Goal: Task Accomplishment & Management: Complete application form

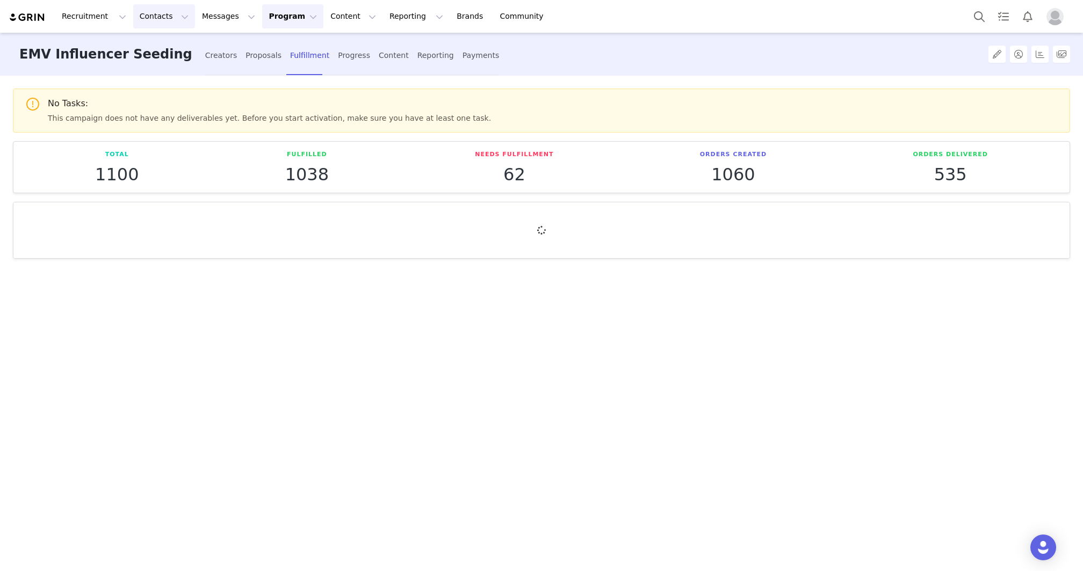
click at [156, 15] on button "Contacts Contacts" at bounding box center [164, 16] width 62 height 24
click at [155, 44] on p "Creators" at bounding box center [150, 47] width 32 height 11
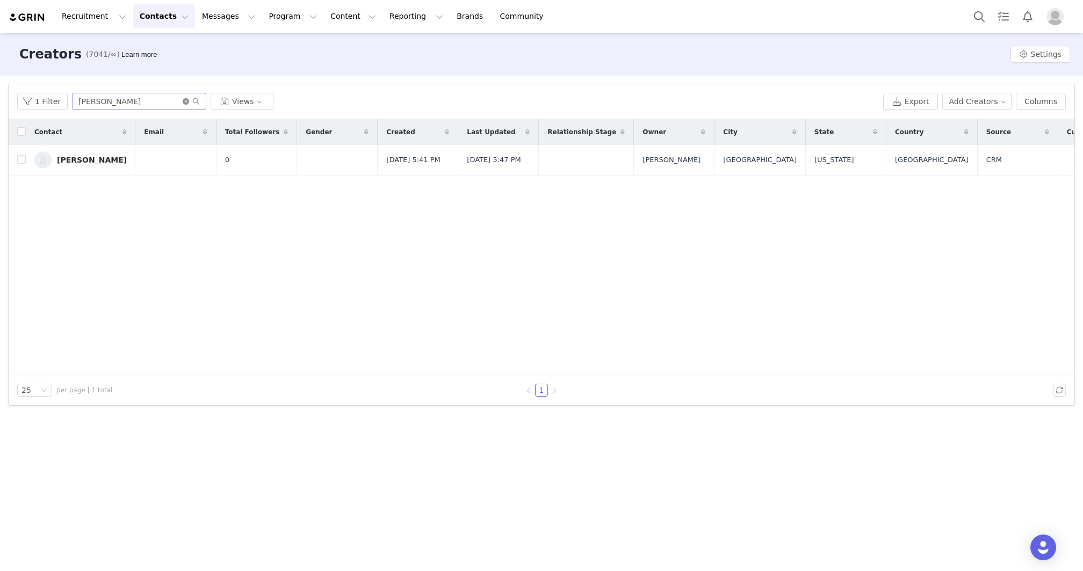
click at [183, 100] on icon "icon: close-circle" at bounding box center [186, 101] width 6 height 6
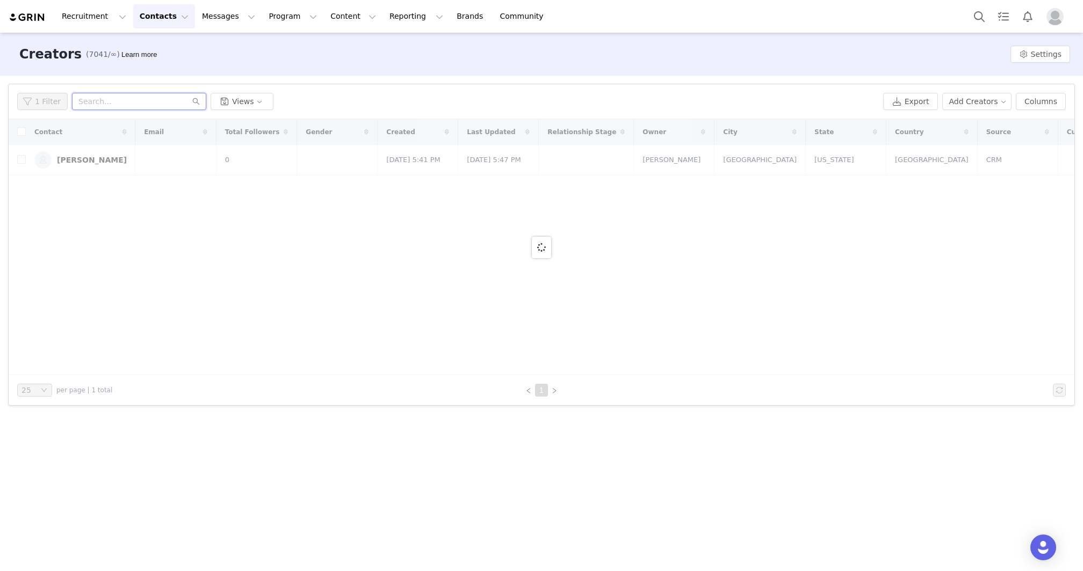
click at [183, 100] on input "text" at bounding box center [139, 101] width 134 height 17
click at [169, 18] on button "Contacts Contacts" at bounding box center [164, 16] width 62 height 24
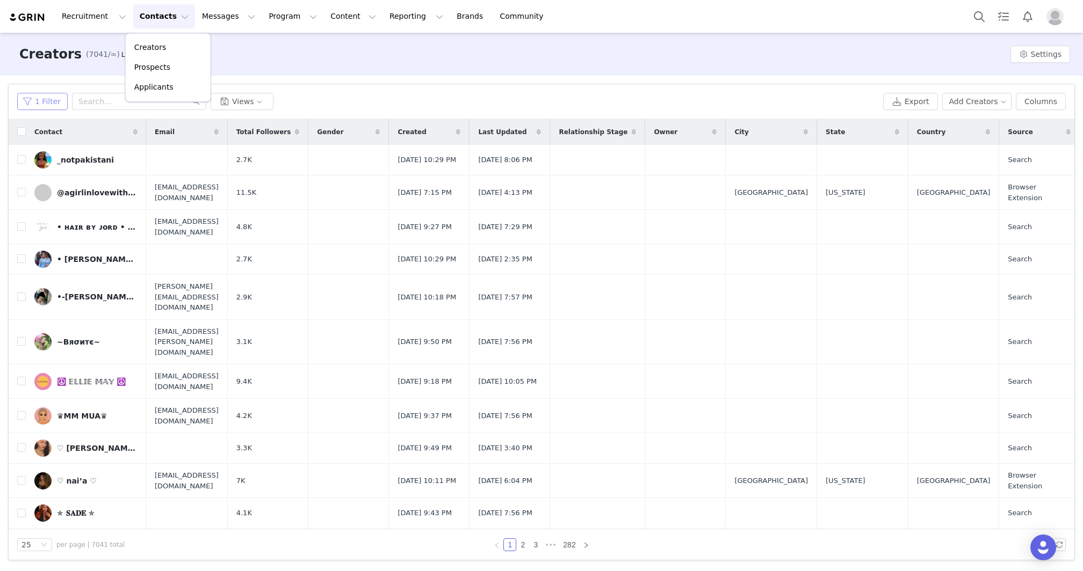
click at [32, 105] on button "1 Filter" at bounding box center [42, 101] width 50 height 17
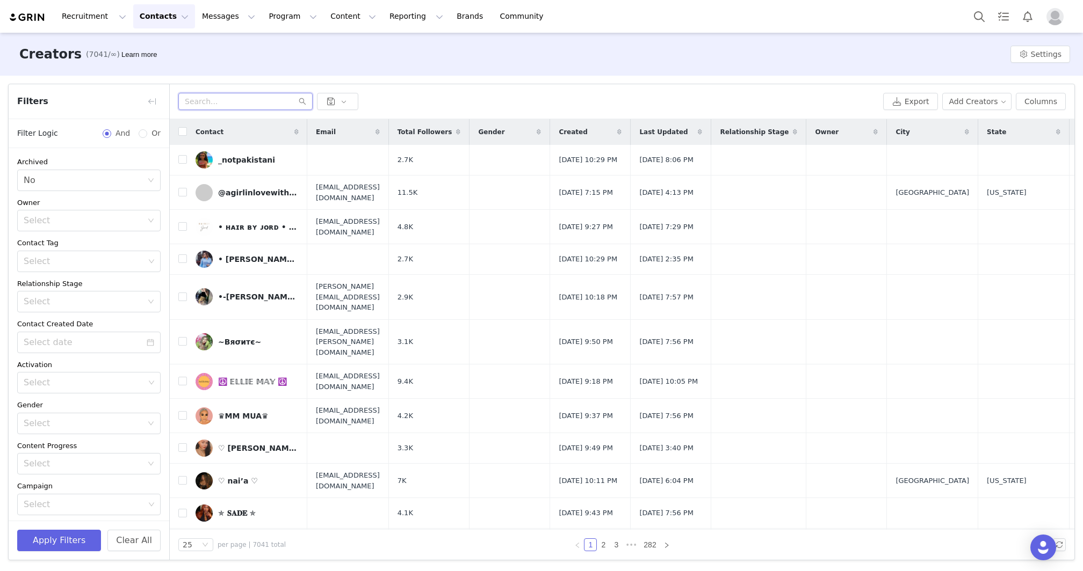
click at [258, 97] on input "text" at bounding box center [245, 101] width 134 height 17
paste input "[PERSON_NAME]"
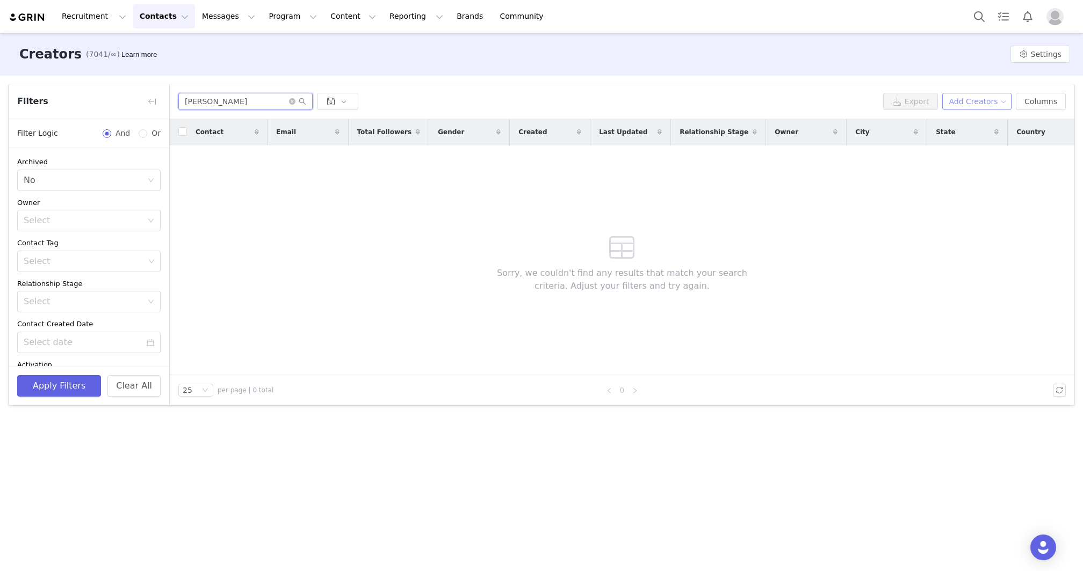
type input "[PERSON_NAME]"
click at [980, 103] on button "Add Creators" at bounding box center [977, 101] width 70 height 17
click at [975, 117] on span "Add a Creator" at bounding box center [979, 123] width 52 height 12
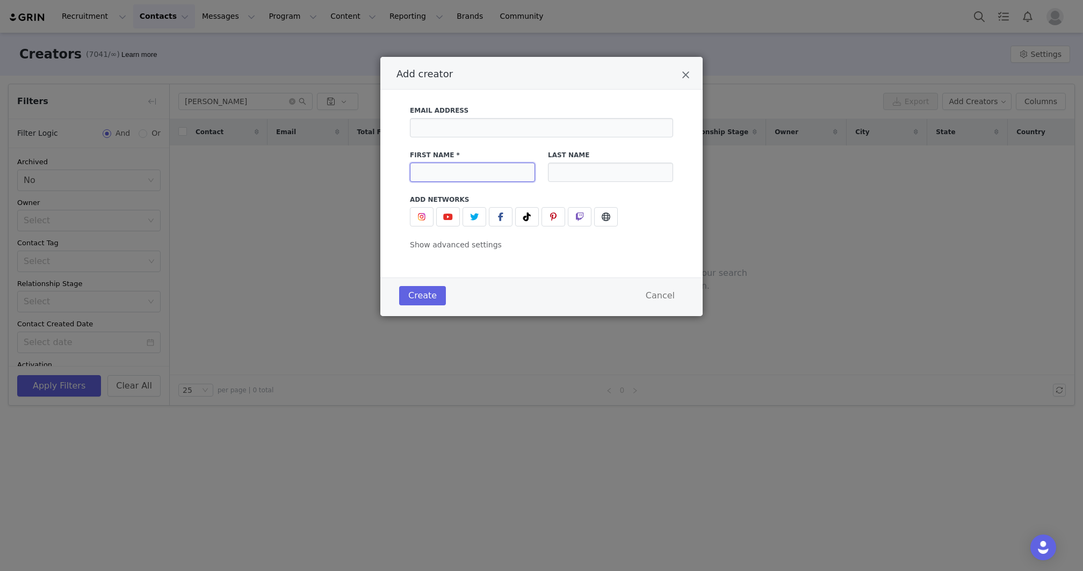
click at [491, 170] on input "Add creator" at bounding box center [472, 172] width 125 height 19
paste input "[PERSON_NAME]"
drag, startPoint x: 509, startPoint y: 171, endPoint x: 436, endPoint y: 171, distance: 73.6
click at [435, 171] on input "[PERSON_NAME]" at bounding box center [472, 172] width 125 height 19
type input "[PERSON_NAME]"
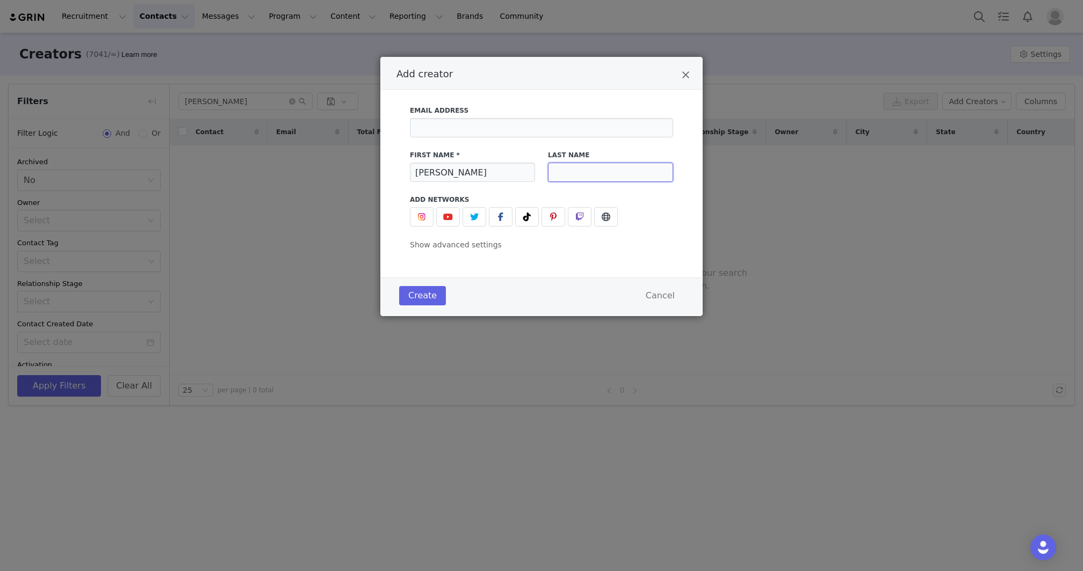
click at [585, 170] on input "Add creator" at bounding box center [610, 172] width 125 height 19
paste input "[PERSON_NAME]"
type input "[PERSON_NAME]"
click at [545, 133] on input "Add creator" at bounding box center [541, 127] width 263 height 19
paste input "[EMAIL_ADDRESS][DOMAIN_NAME]"
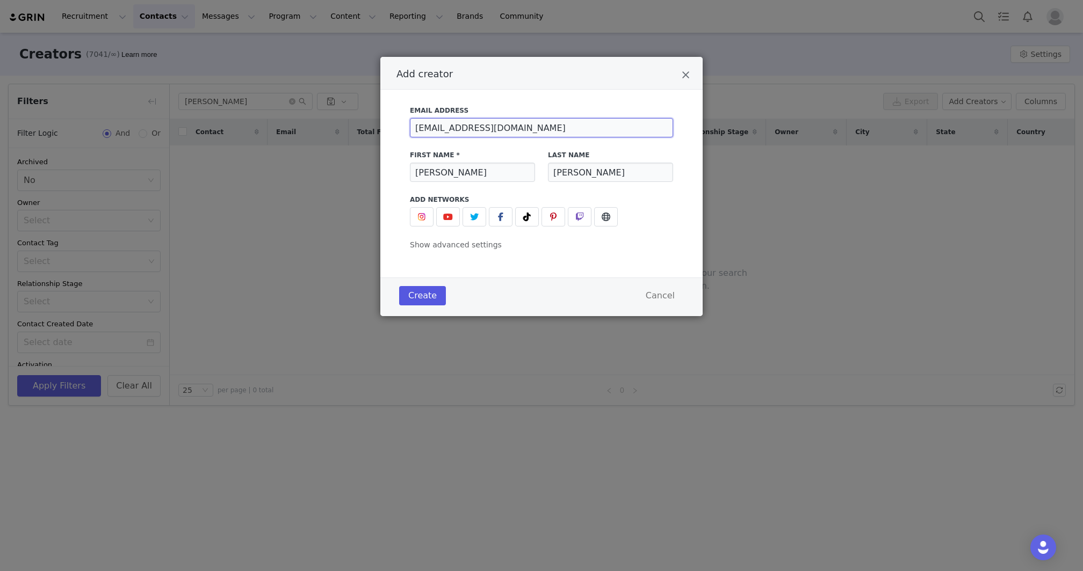
type input "[EMAIL_ADDRESS][DOMAIN_NAME]"
click at [424, 295] on button "Create" at bounding box center [422, 295] width 47 height 19
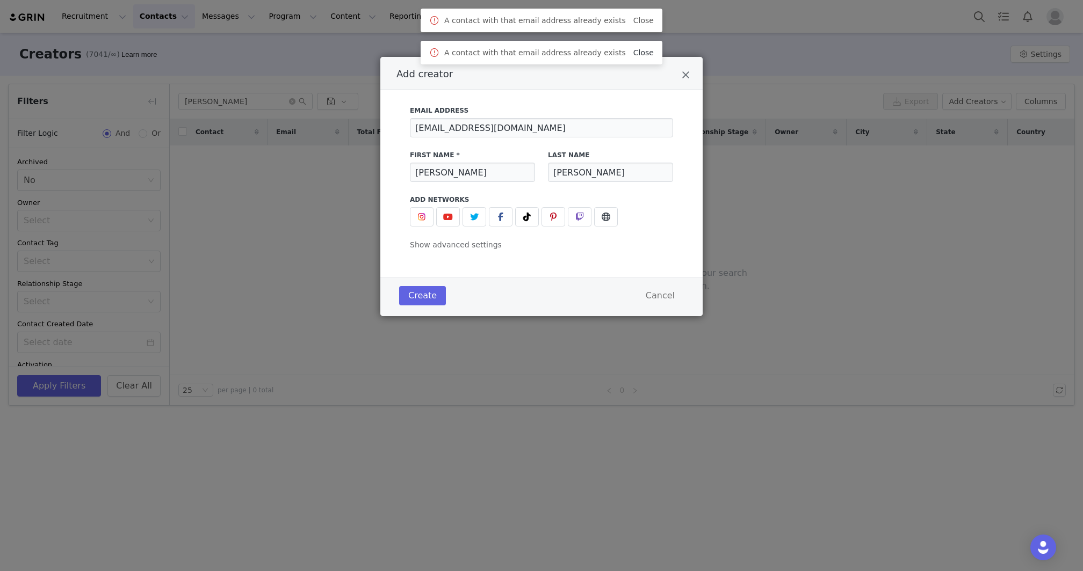
click at [633, 55] on link "Close" at bounding box center [643, 52] width 20 height 9
click at [635, 23] on link "Close" at bounding box center [643, 20] width 20 height 9
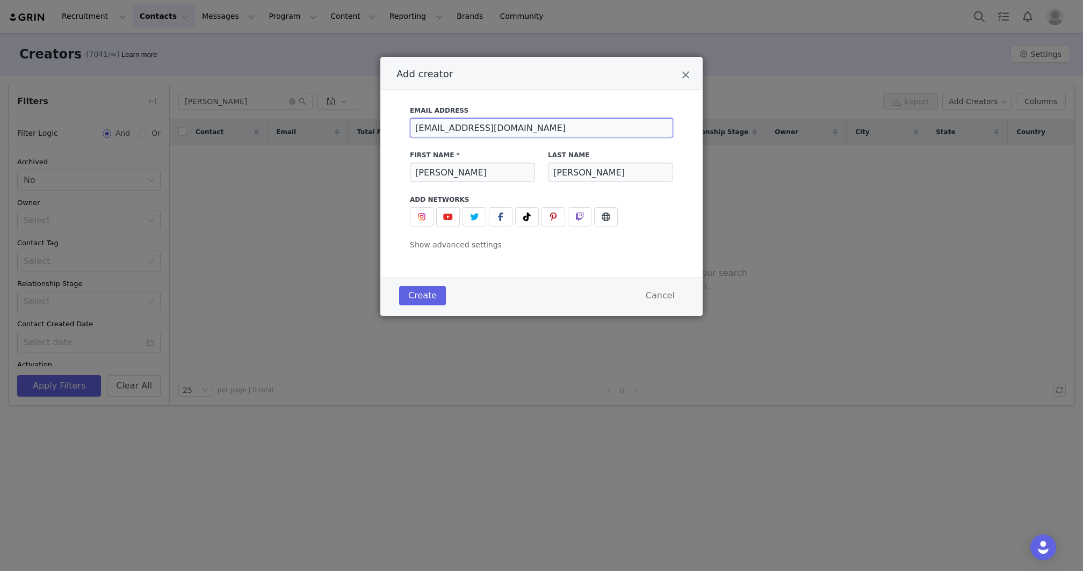
drag, startPoint x: 597, startPoint y: 127, endPoint x: 411, endPoint y: 126, distance: 186.4
click at [411, 126] on input "[EMAIL_ADDRESS][DOMAIN_NAME]" at bounding box center [541, 127] width 263 height 19
click at [430, 288] on button "Create" at bounding box center [422, 295] width 47 height 19
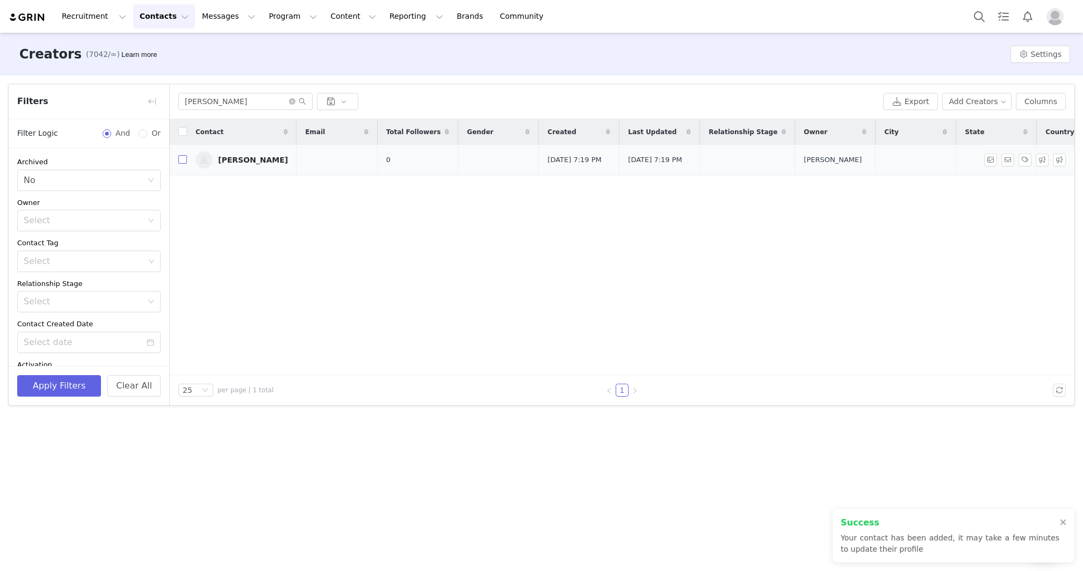
click at [180, 163] on input "checkbox" at bounding box center [182, 159] width 9 height 9
checkbox input "true"
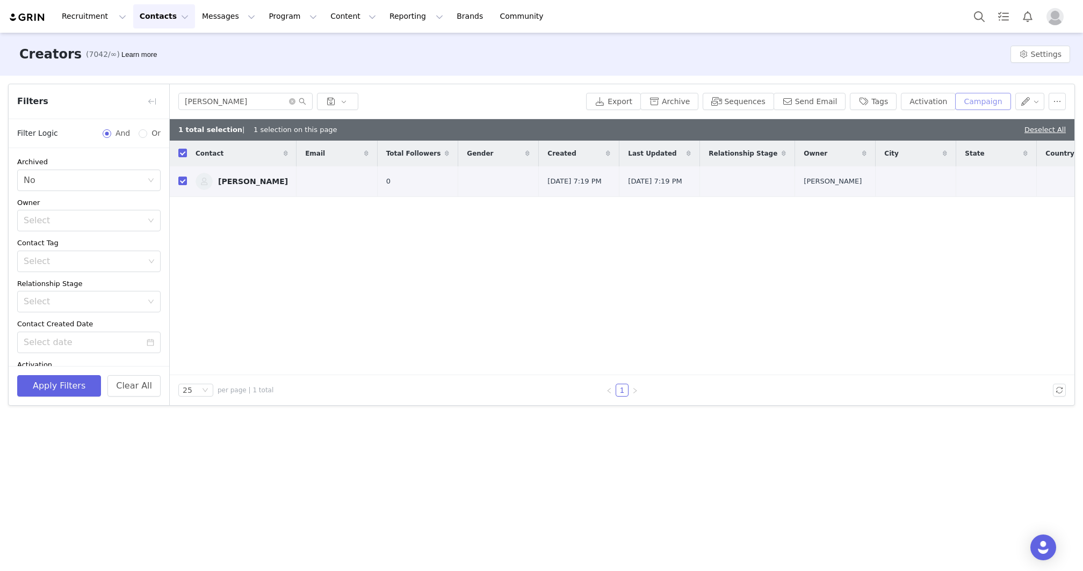
click at [989, 104] on button "Campaign" at bounding box center [982, 101] width 55 height 17
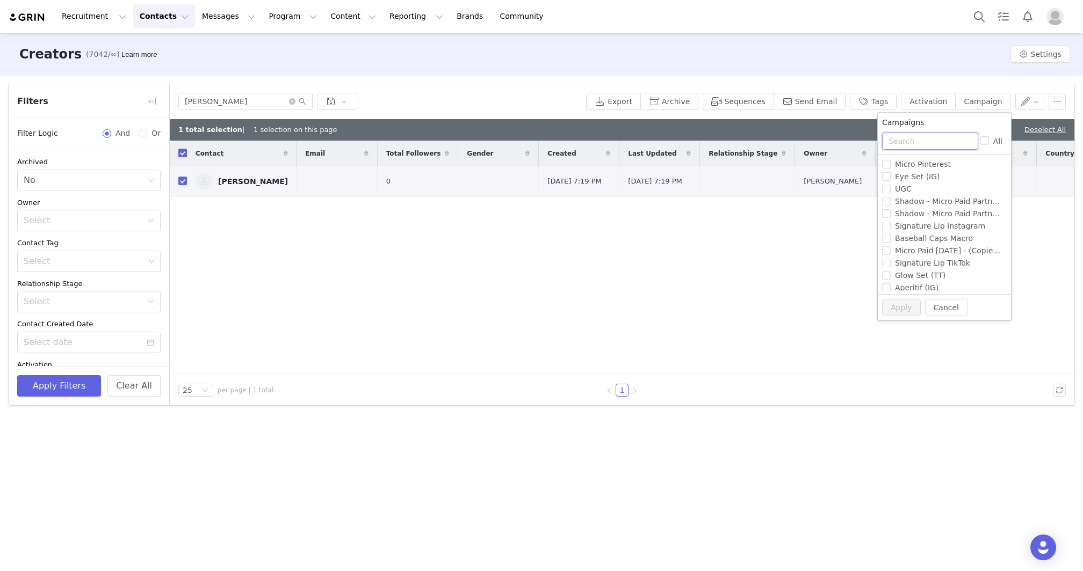
click at [921, 146] on input "text" at bounding box center [930, 141] width 96 height 17
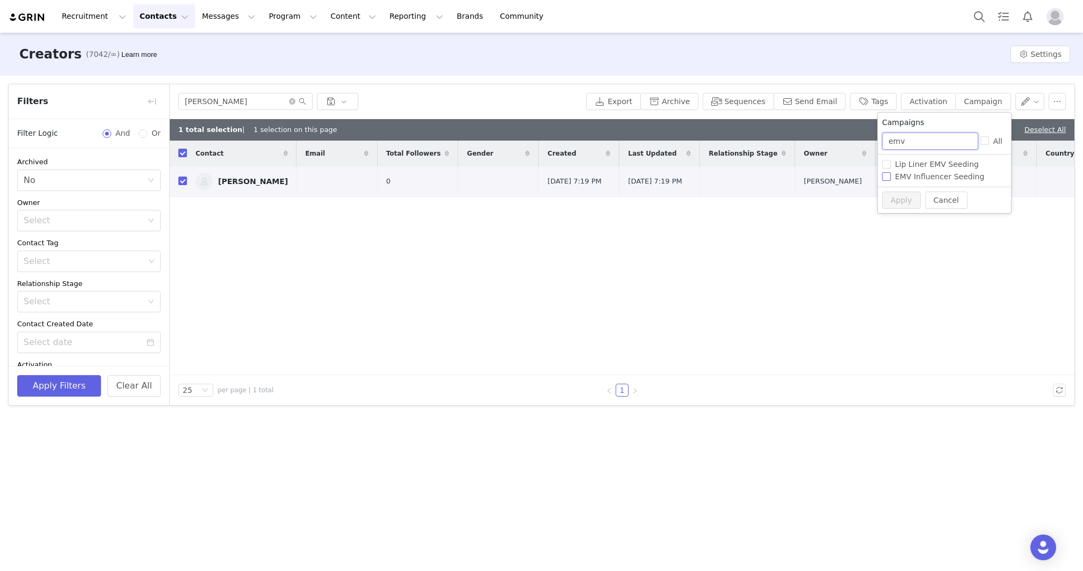
type input "emv"
click at [930, 180] on span "EMV Influencer Seeding" at bounding box center [940, 176] width 98 height 9
click at [891, 180] on input "EMV Influencer Seeding" at bounding box center [886, 176] width 9 height 9
checkbox input "true"
click at [937, 198] on button "Cancel" at bounding box center [946, 200] width 42 height 17
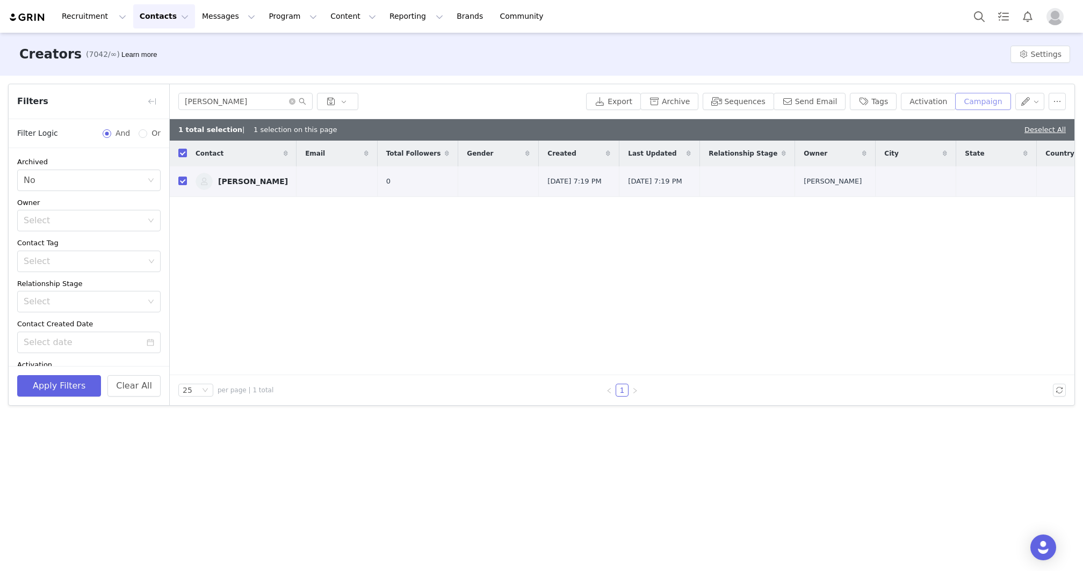
click at [983, 96] on button "Campaign" at bounding box center [982, 101] width 55 height 17
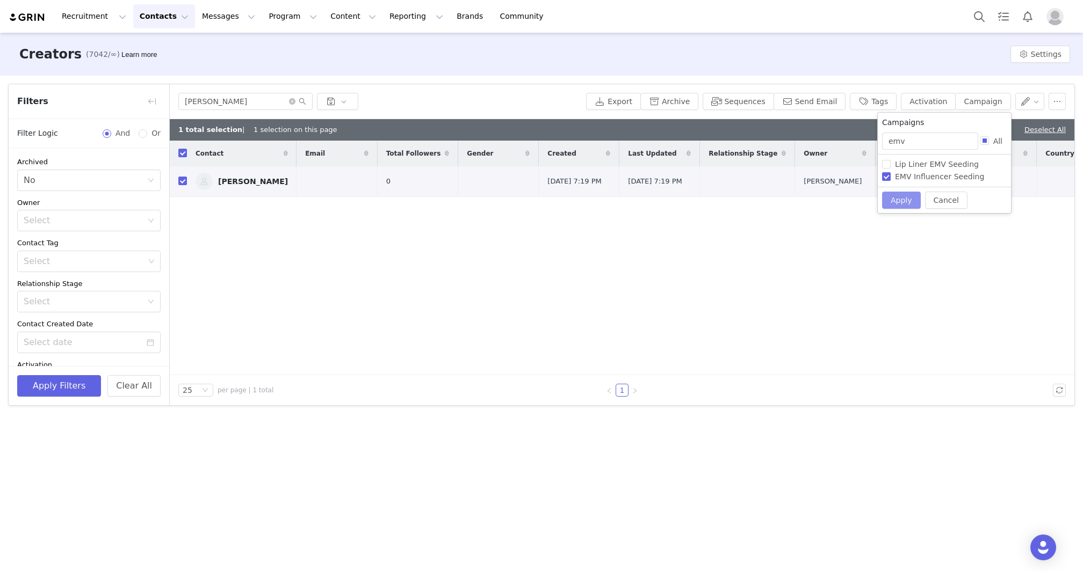
click at [898, 203] on button "Apply" at bounding box center [901, 200] width 39 height 17
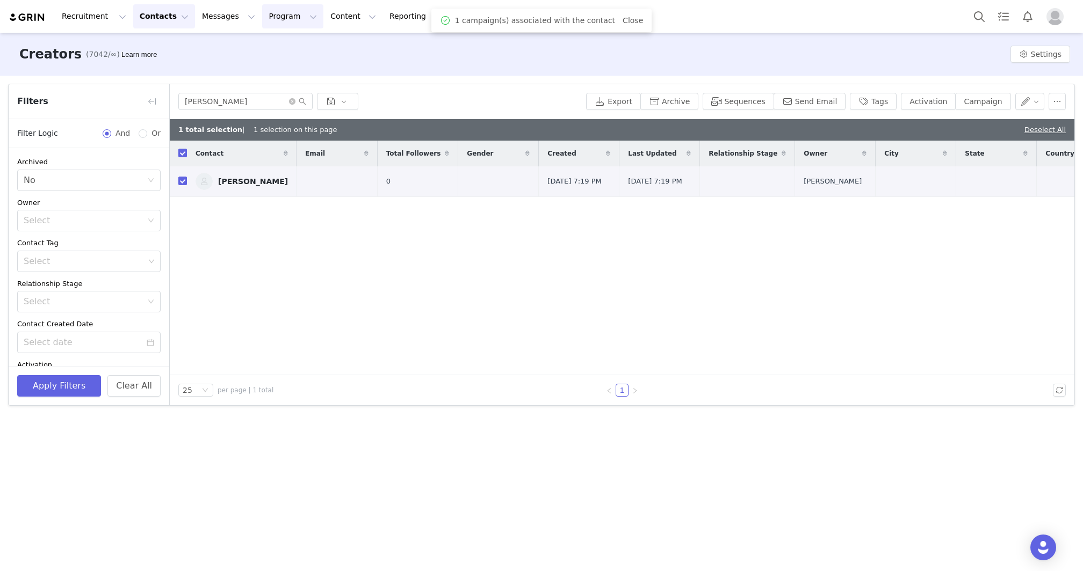
click at [262, 16] on button "Program Program" at bounding box center [292, 16] width 61 height 24
click at [283, 63] on p "Campaigns" at bounding box center [275, 67] width 42 height 11
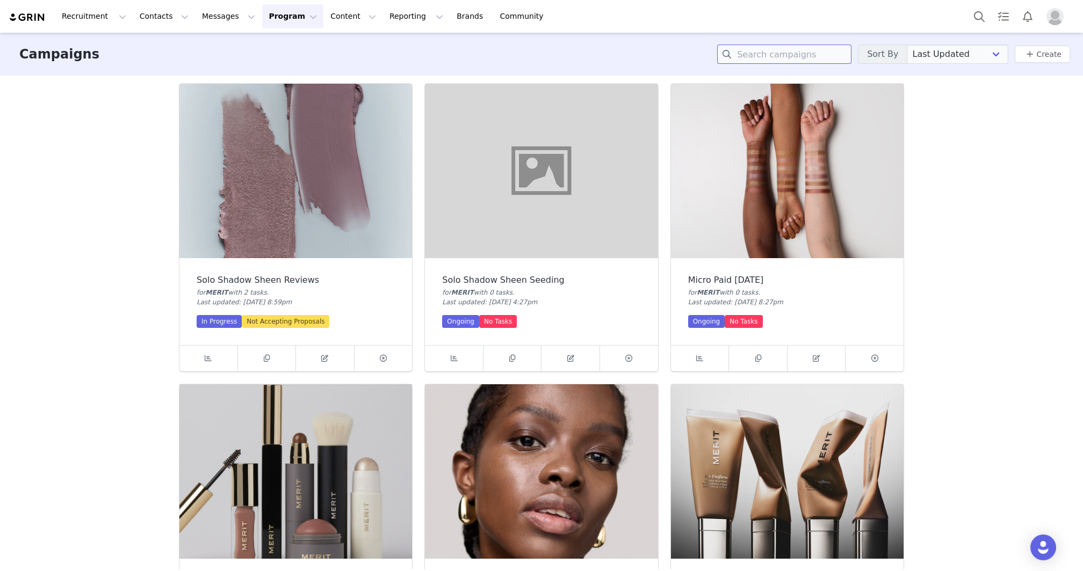
click at [811, 56] on input at bounding box center [784, 54] width 134 height 19
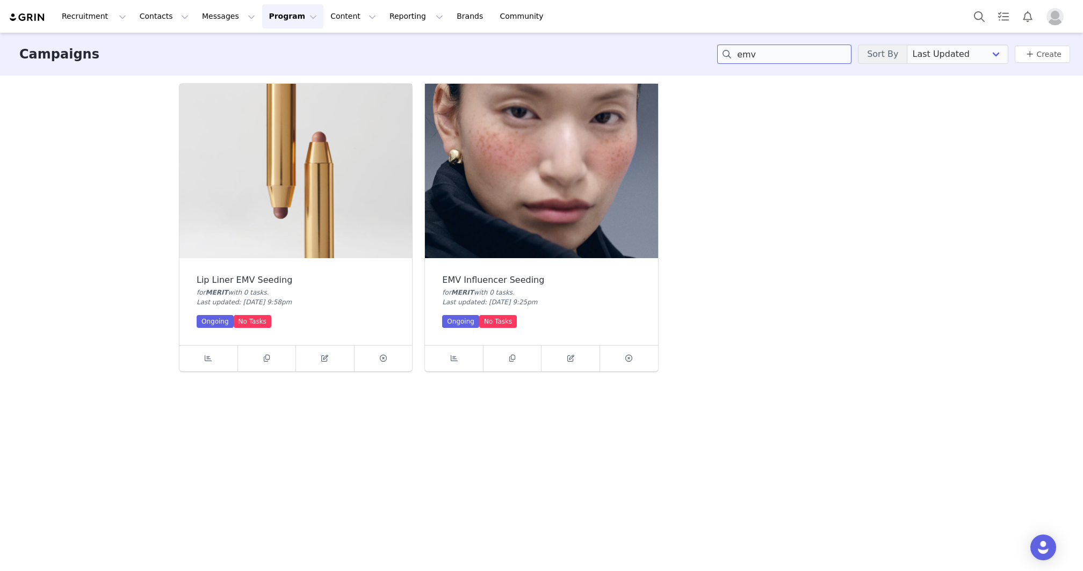
type input "emv"
click at [542, 205] on img at bounding box center [541, 171] width 233 height 175
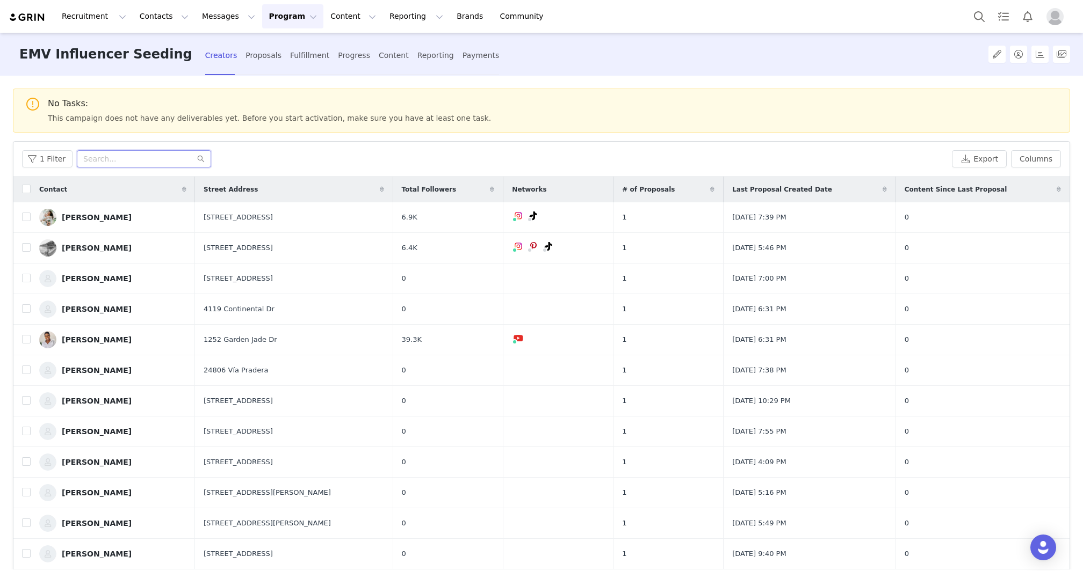
click at [143, 157] on input "text" at bounding box center [144, 158] width 134 height 17
paste input "[EMAIL_ADDRESS][DOMAIN_NAME]"
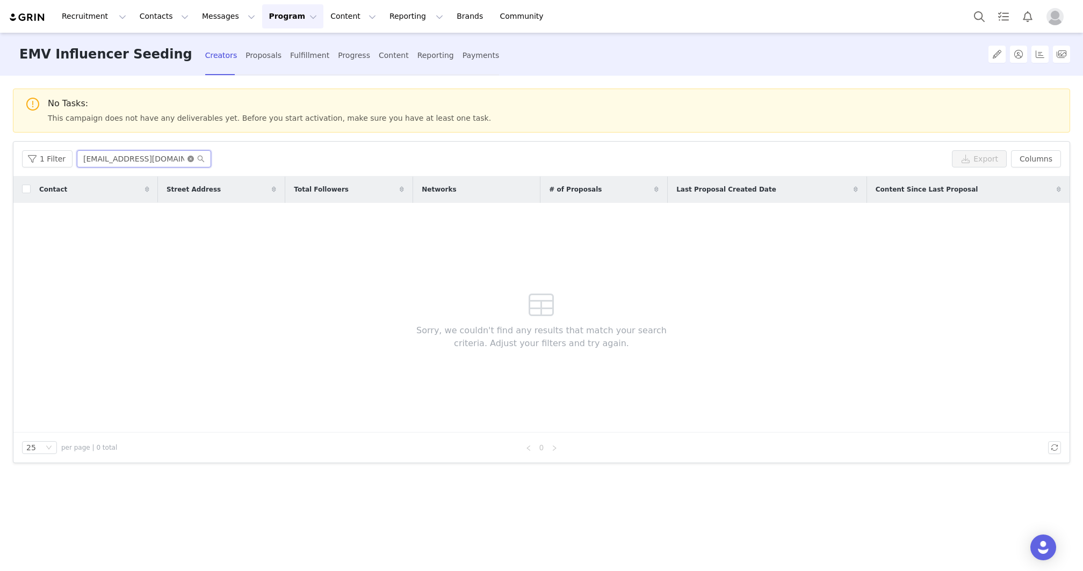
type input "[EMAIL_ADDRESS][DOMAIN_NAME]"
click at [187, 157] on icon "icon: close-circle" at bounding box center [190, 159] width 6 height 6
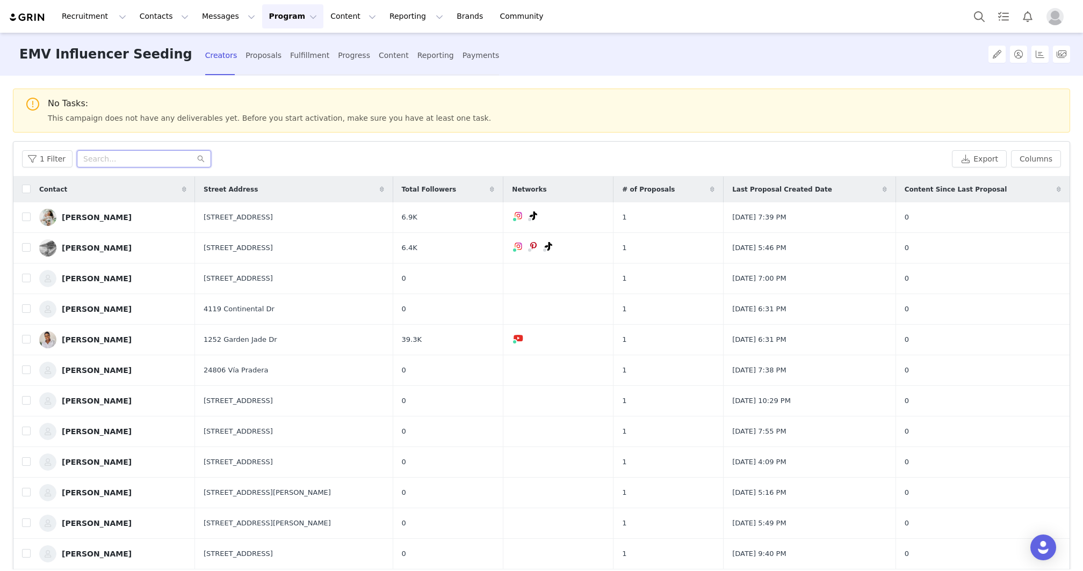
click at [182, 160] on input "text" at bounding box center [144, 158] width 134 height 17
paste input "[PERSON_NAME]"
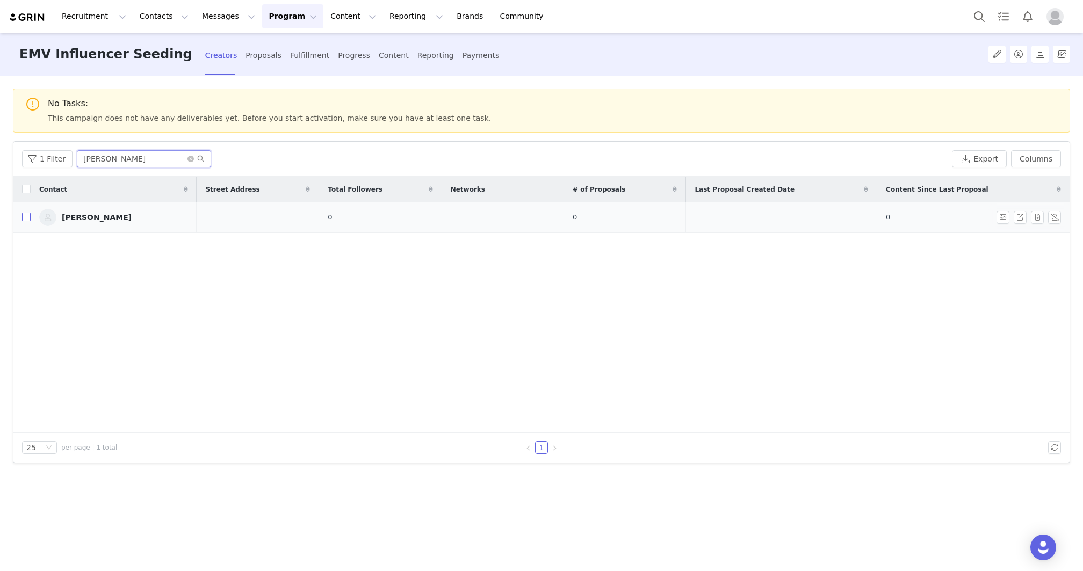
type input "[PERSON_NAME]"
click at [28, 214] on input "checkbox" at bounding box center [26, 217] width 9 height 9
checkbox input "true"
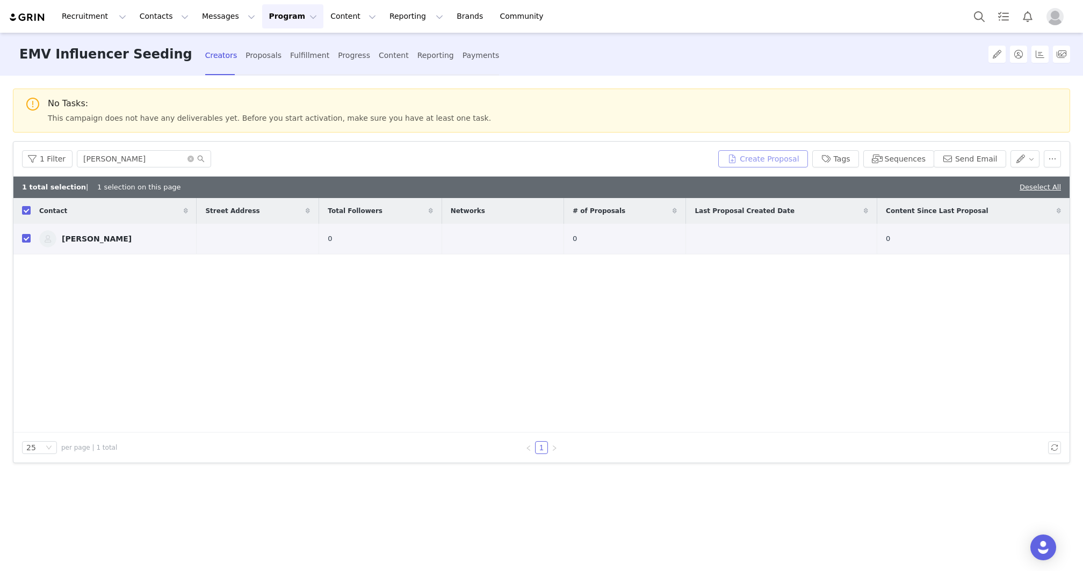
click at [790, 154] on button "Create Proposal" at bounding box center [762, 158] width 89 height 17
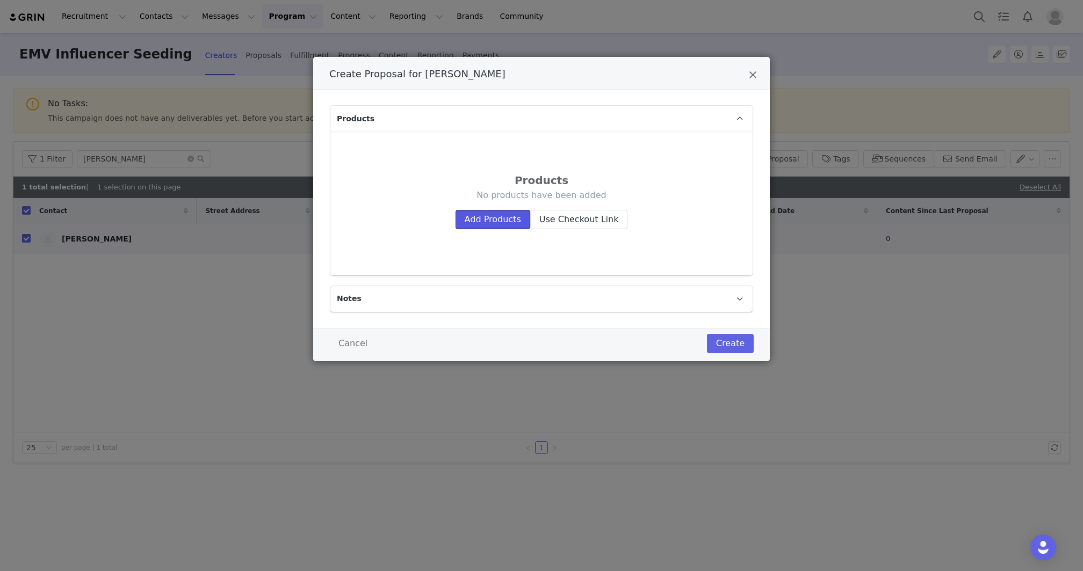
click at [500, 215] on button "Add Products" at bounding box center [492, 219] width 75 height 19
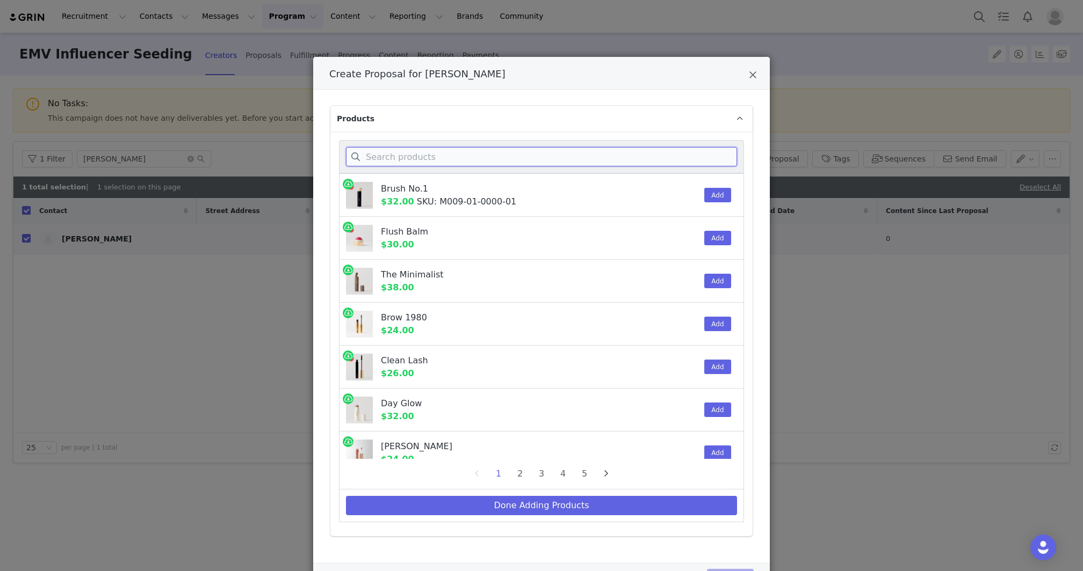
click at [443, 149] on input "Create Proposal for Tina Turnbow" at bounding box center [541, 156] width 391 height 19
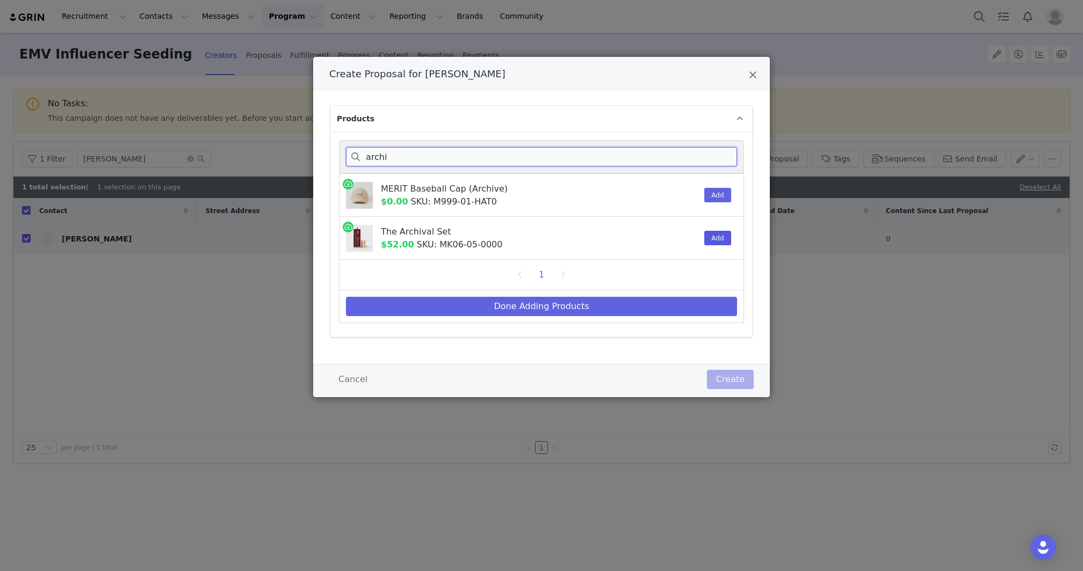
type input "archi"
click at [715, 237] on button "Add" at bounding box center [717, 238] width 26 height 15
click at [660, 304] on button "Done Adding Products" at bounding box center [541, 306] width 391 height 19
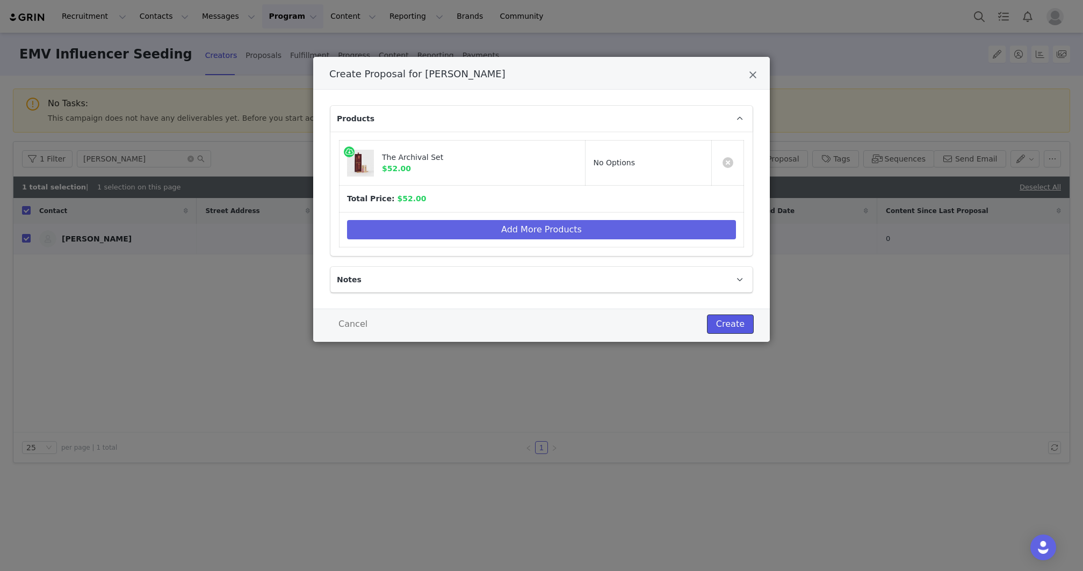
click at [735, 320] on button "Create" at bounding box center [730, 324] width 47 height 19
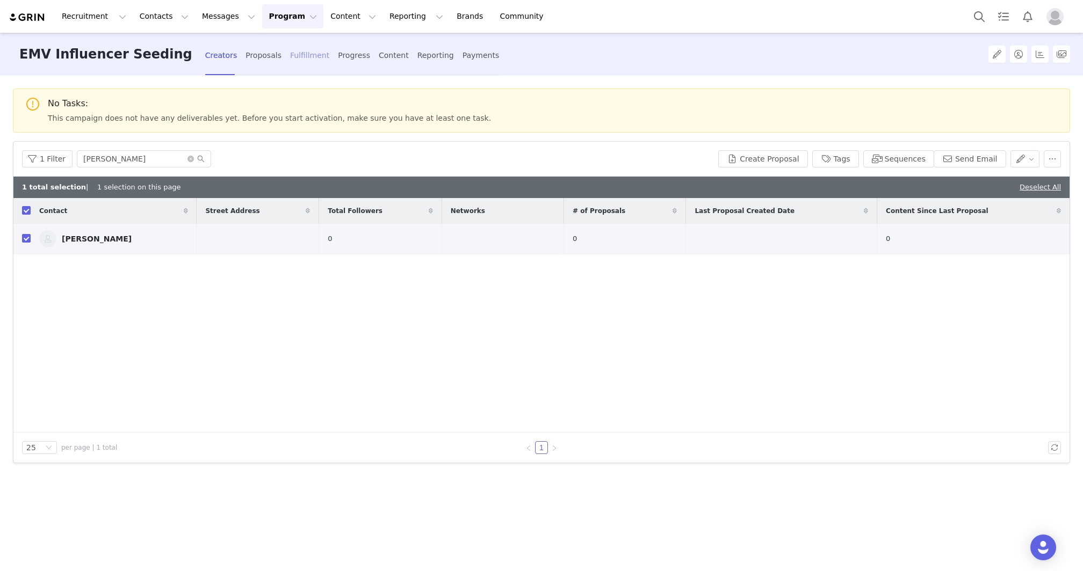
click at [290, 54] on div "Fulfillment" at bounding box center [309, 55] width 39 height 28
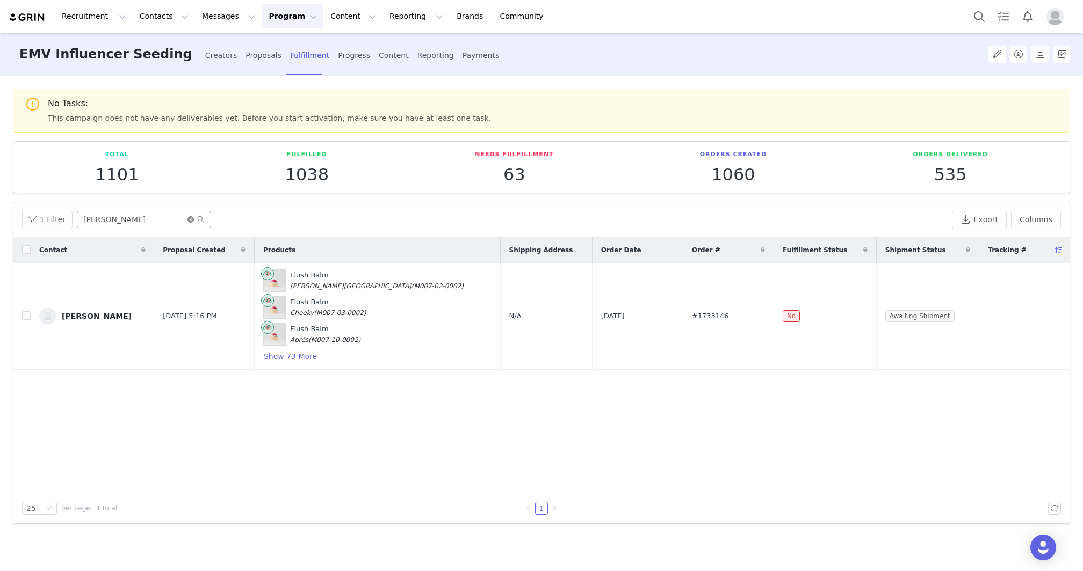
click at [187, 220] on icon "icon: close-circle" at bounding box center [190, 219] width 6 height 6
click at [182, 220] on input "text" at bounding box center [144, 219] width 134 height 17
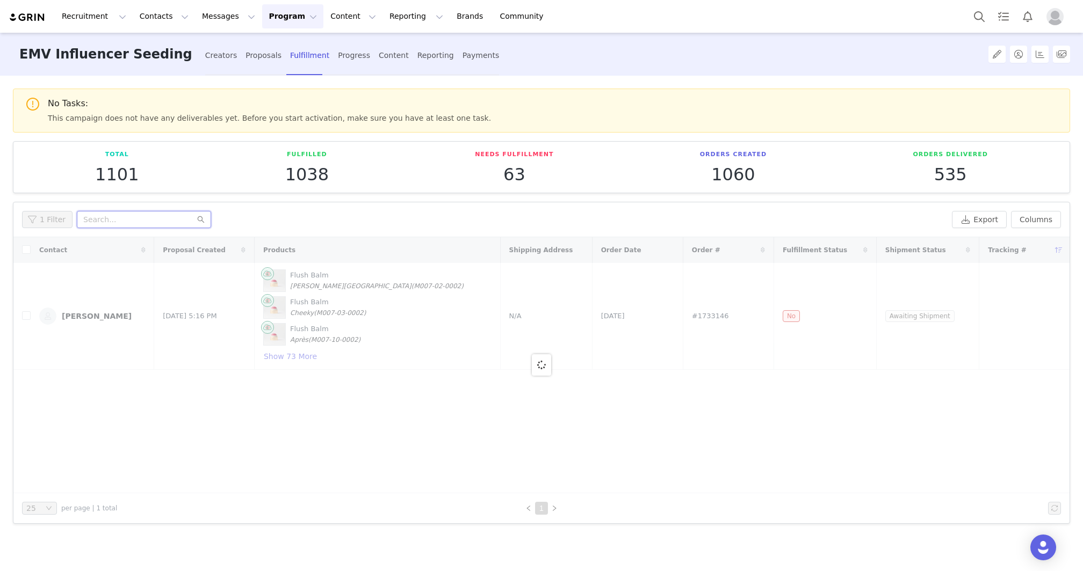
paste input "[PERSON_NAME]"
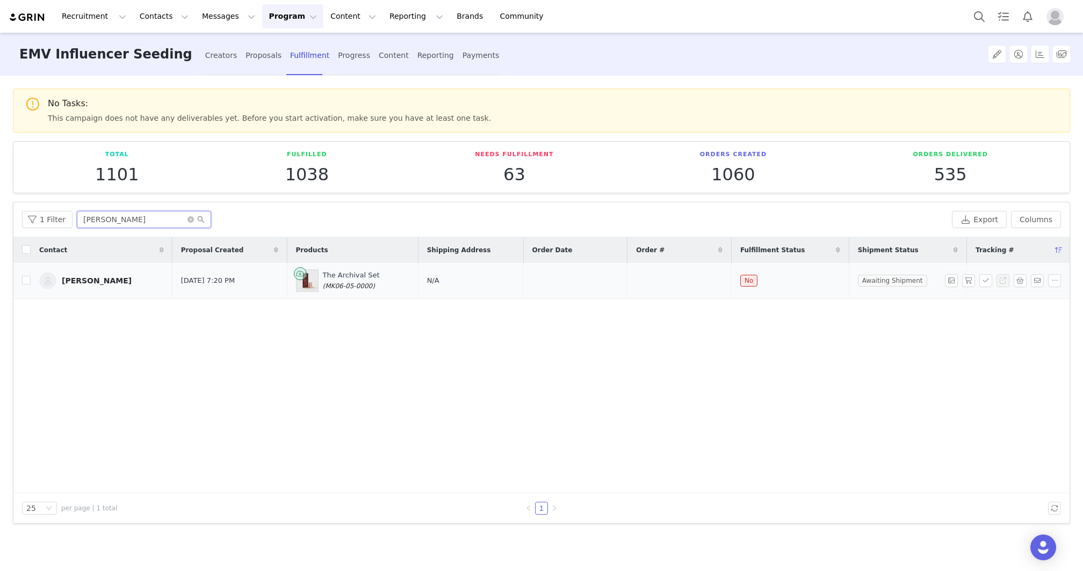
type input "[PERSON_NAME]"
click at [427, 280] on span "N/A" at bounding box center [433, 281] width 12 height 8
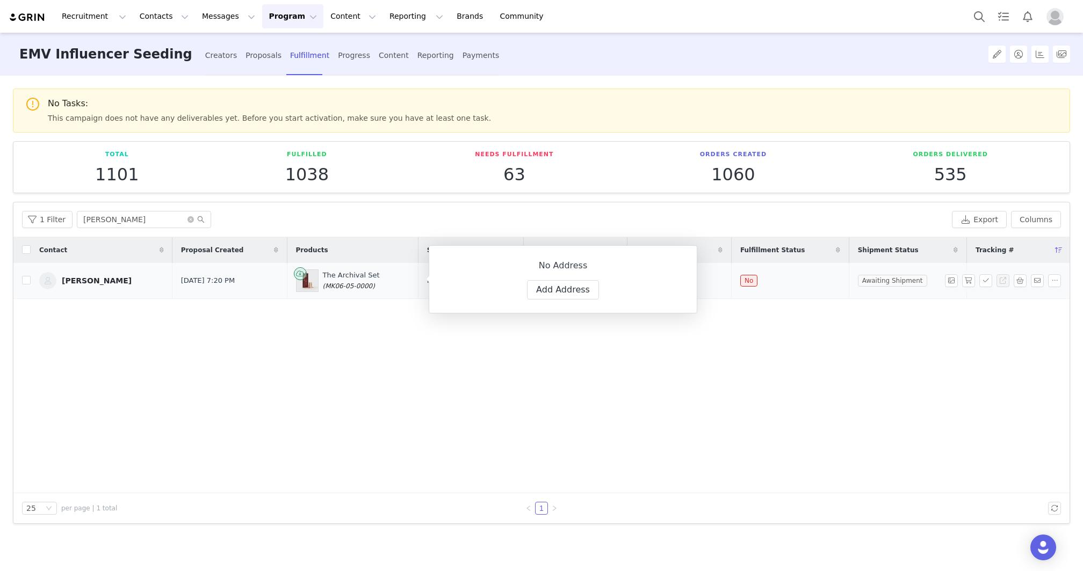
select select
click at [548, 290] on button "Add Address" at bounding box center [563, 289] width 72 height 19
select select
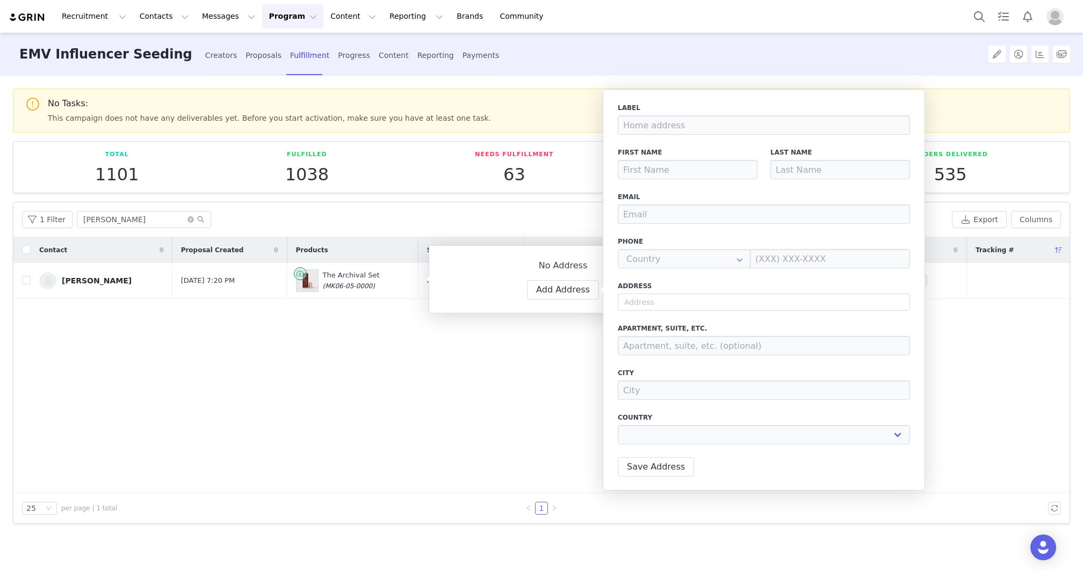
click at [668, 157] on label "First Name" at bounding box center [688, 153] width 140 height 10
click at [668, 167] on input at bounding box center [688, 169] width 140 height 19
paste input "[PERSON_NAME]"
type input "[PERSON_NAME]"
select select
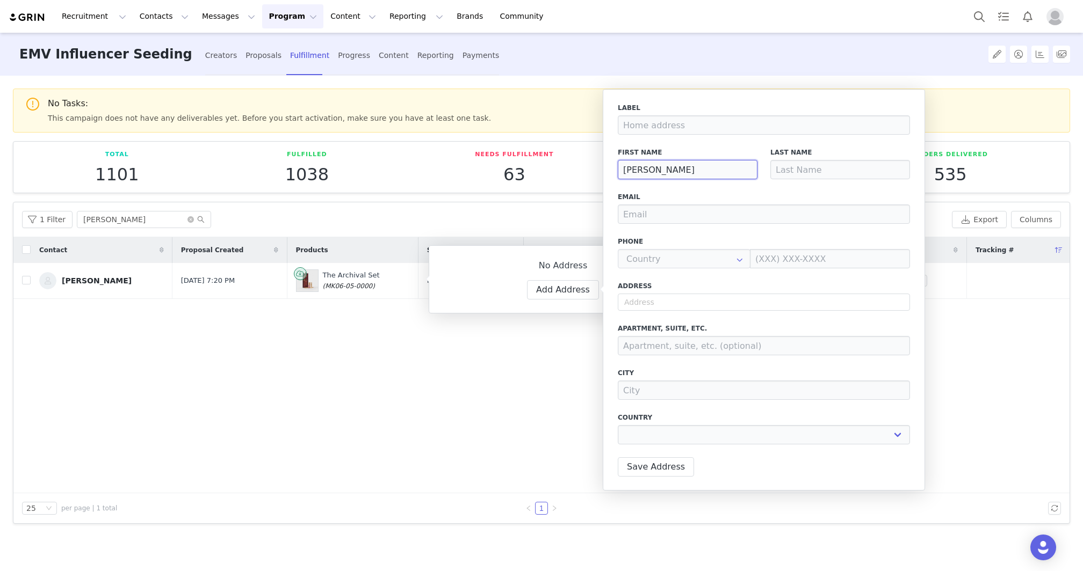
drag, startPoint x: 701, startPoint y: 170, endPoint x: 643, endPoint y: 170, distance: 58.0
click at [643, 170] on input "[PERSON_NAME]" at bounding box center [688, 169] width 140 height 19
type input "[PERSON_NAME]"
click at [863, 170] on input at bounding box center [840, 169] width 140 height 19
paste input "[PERSON_NAME]"
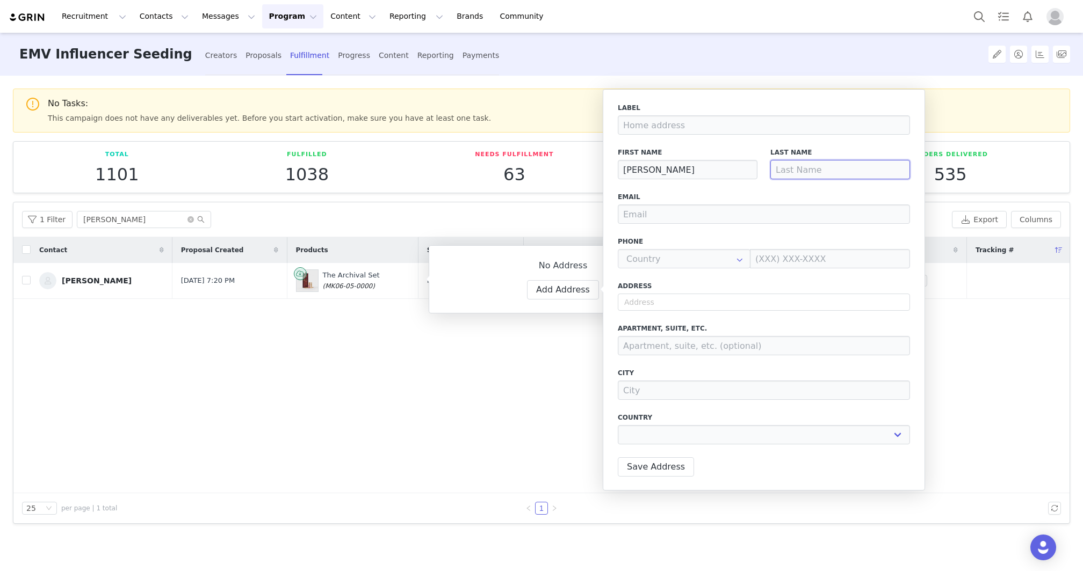
type input "[PERSON_NAME]"
select select
type input "[PERSON_NAME]"
drag, startPoint x: 718, startPoint y: 171, endPoint x: 643, endPoint y: 170, distance: 74.1
click at [643, 170] on input "[PERSON_NAME]" at bounding box center [688, 169] width 140 height 19
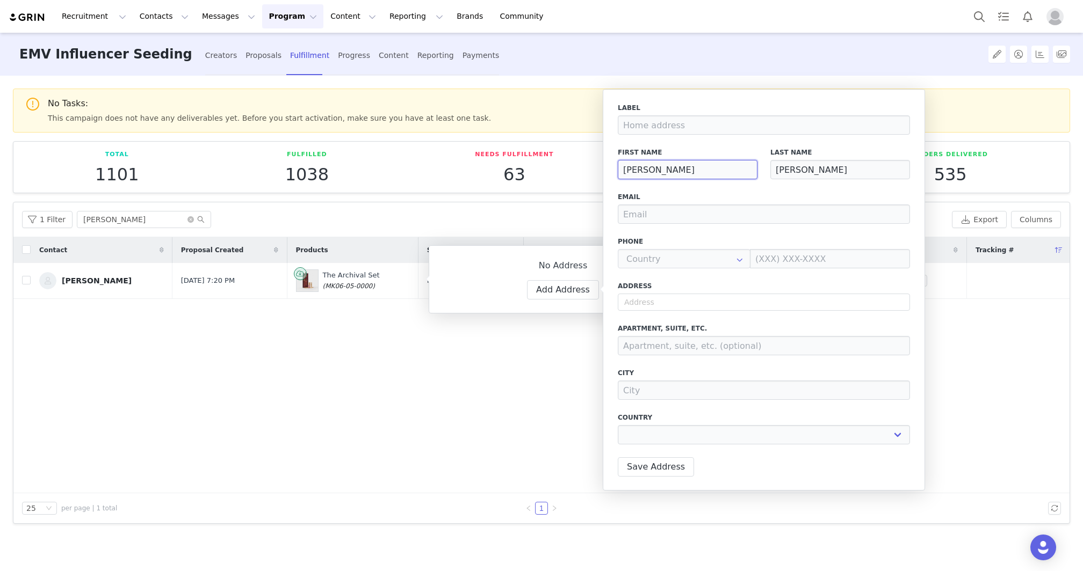
type input "[PERSON_NAME]"
select select
type input "[PERSON_NAME]"
select select
type input "[PERSON_NAME]"
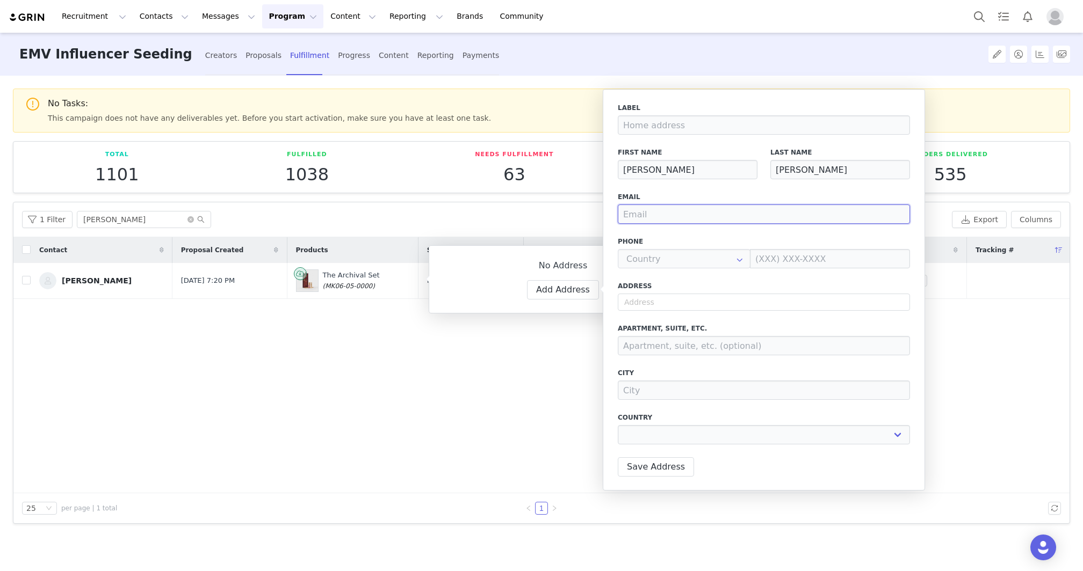
click at [647, 215] on input "email" at bounding box center [764, 214] width 292 height 19
paste input "[EMAIL_ADDRESS][DOMAIN_NAME]"
type input "[EMAIL_ADDRESS][DOMAIN_NAME]"
select select
type input "[EMAIL_ADDRESS][DOMAIN_NAME]"
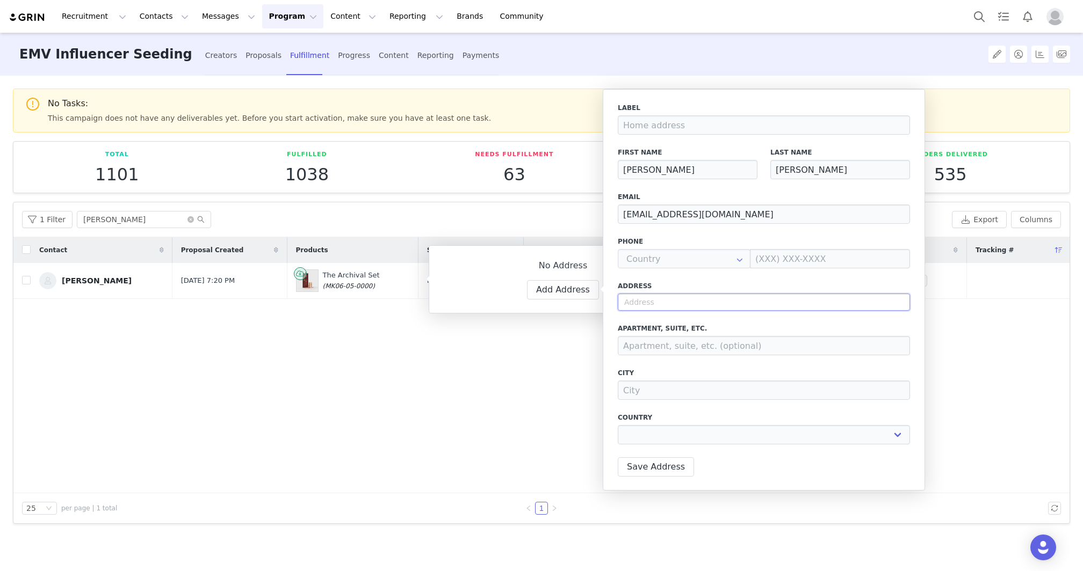
click at [676, 307] on input "text" at bounding box center [764, 302] width 292 height 17
select select
paste input ""[STREET_ADDRESS][PERSON_NAME]""
type input ""[STREET_ADDRESS][PERSON_NAME]""
select select
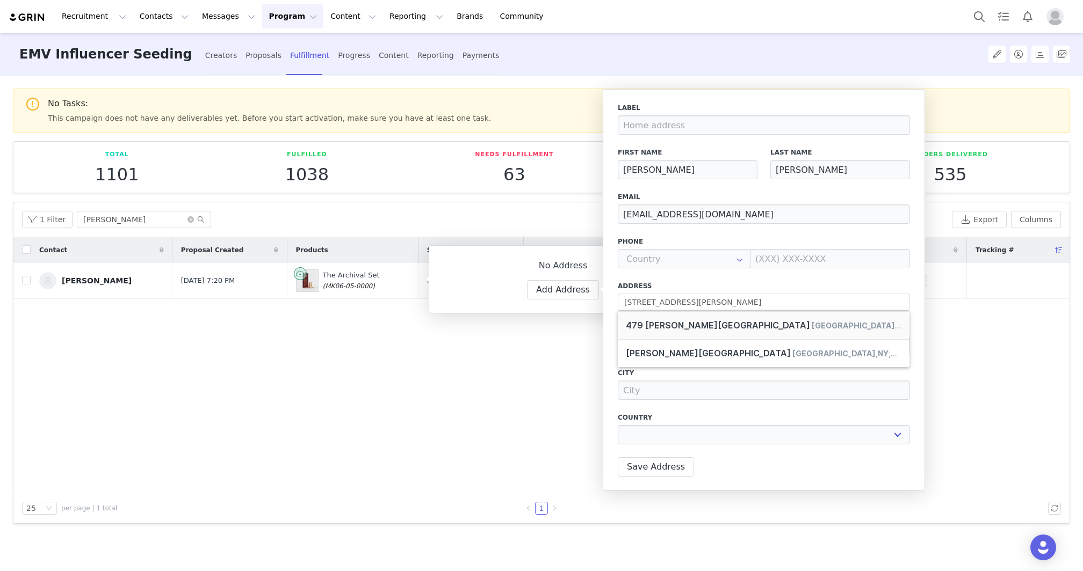
type input "[STREET_ADDRESS][PERSON_NAME]"
select select "[object Object]"
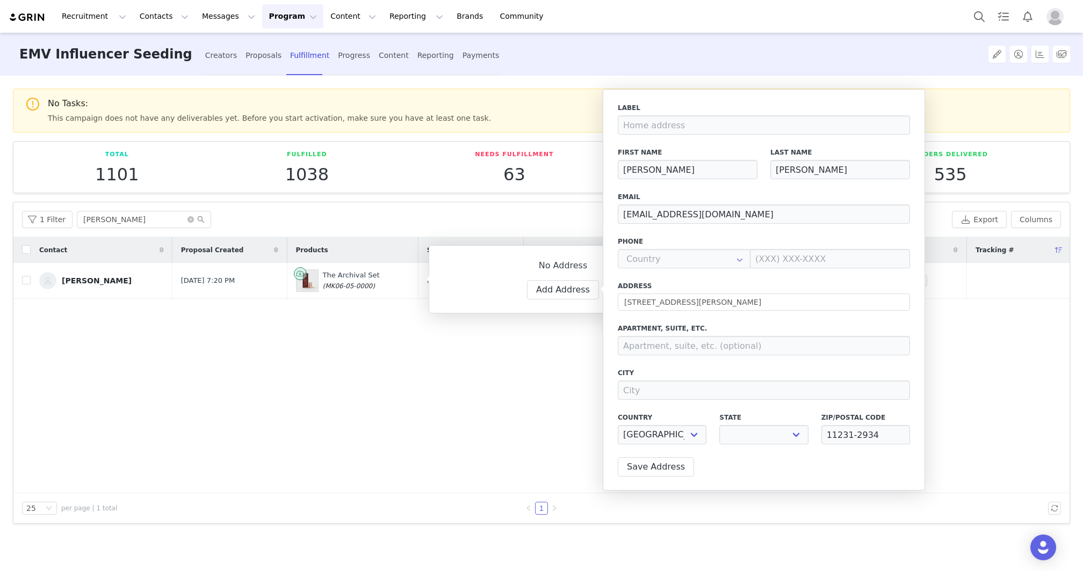
select select "[object Object]"
click at [749, 346] on input at bounding box center [764, 345] width 292 height 19
paste input "#4L"
type input "#4L"
click at [688, 397] on input at bounding box center [764, 390] width 292 height 19
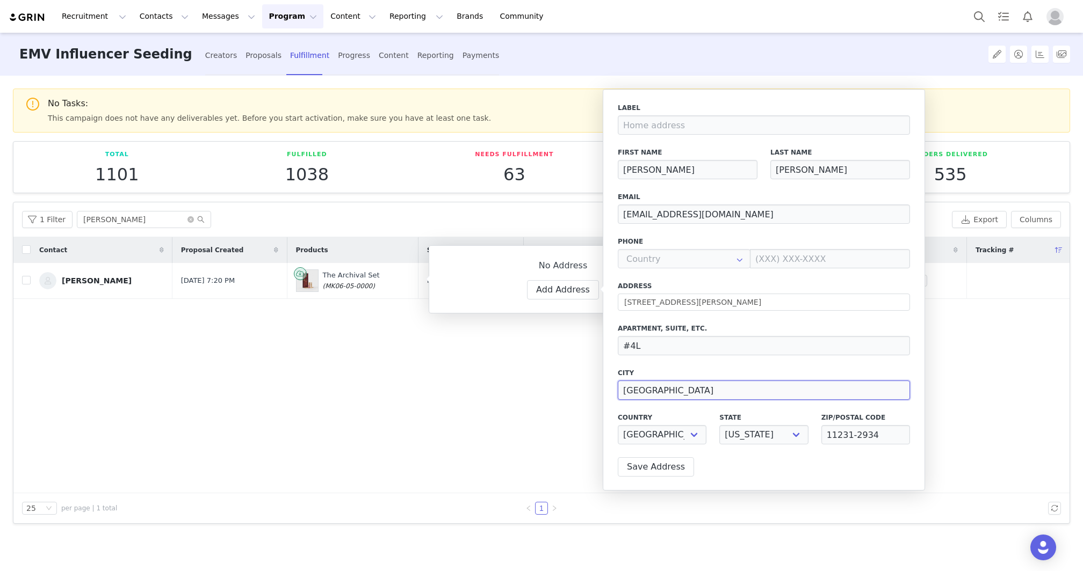
type input "[GEOGRAPHIC_DATA]"
click at [735, 460] on div "Label First Name [PERSON_NAME] Last Name [PERSON_NAME] Email [EMAIL_ADDRESS][DO…" at bounding box center [764, 290] width 322 height 402
click at [669, 473] on button "Save Address" at bounding box center [656, 467] width 76 height 19
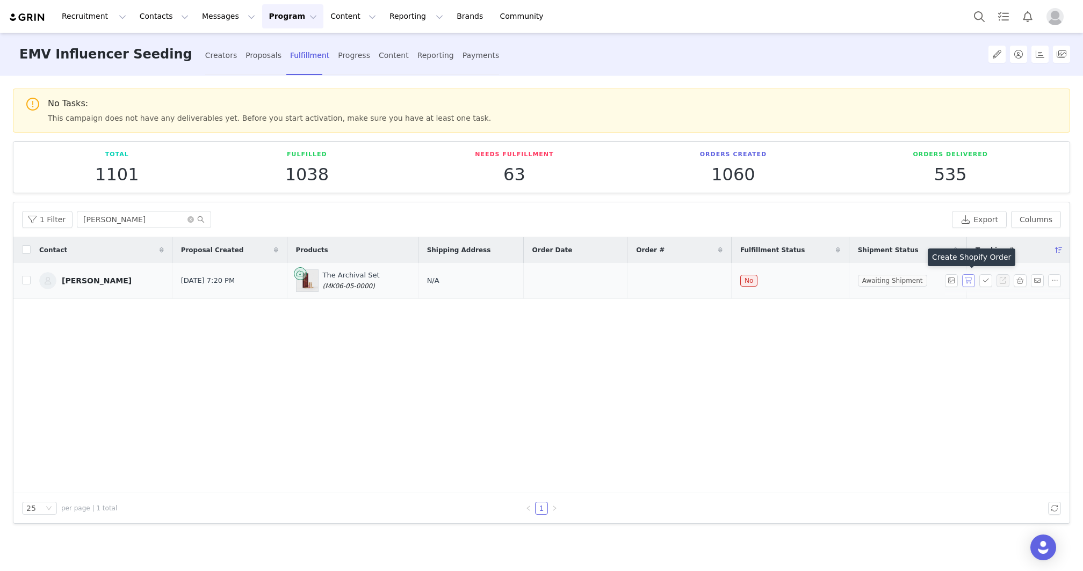
click at [970, 281] on button "button" at bounding box center [968, 280] width 13 height 13
drag, startPoint x: 671, startPoint y: 283, endPoint x: 625, endPoint y: 283, distance: 46.2
click at [627, 283] on td "#1735502" at bounding box center [679, 281] width 104 height 36
copy span "#1735502"
